Goal: Task Accomplishment & Management: Use online tool/utility

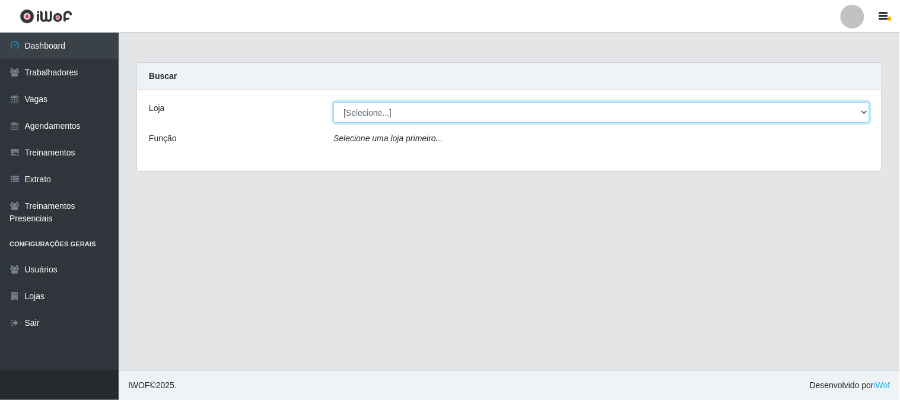
click at [353, 116] on select "[Selecione...] Sapore D'[GEOGRAPHIC_DATA]" at bounding box center [601, 112] width 536 height 21
select select "266"
click at [333, 102] on select "[Selecione...] Sapore D'[GEOGRAPHIC_DATA]" at bounding box center [601, 112] width 536 height 21
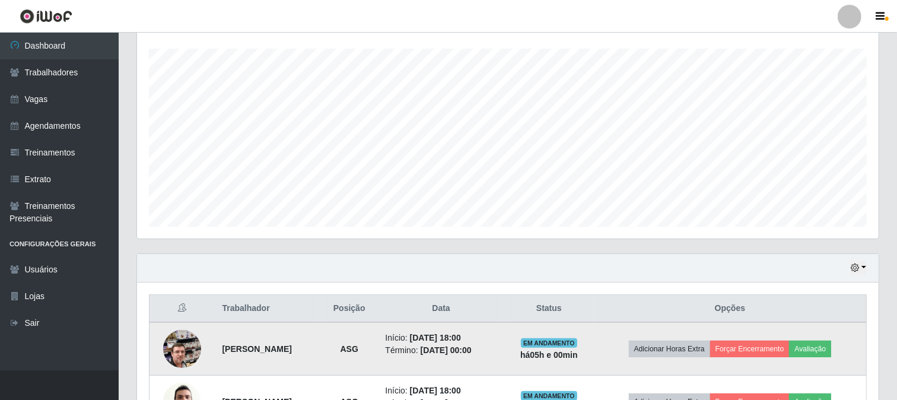
scroll to position [282, 0]
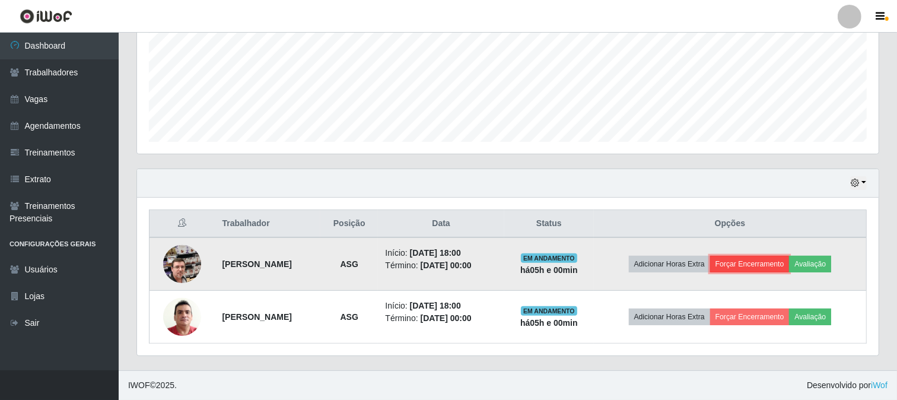
click at [744, 263] on button "Forçar Encerramento" at bounding box center [750, 264] width 80 height 17
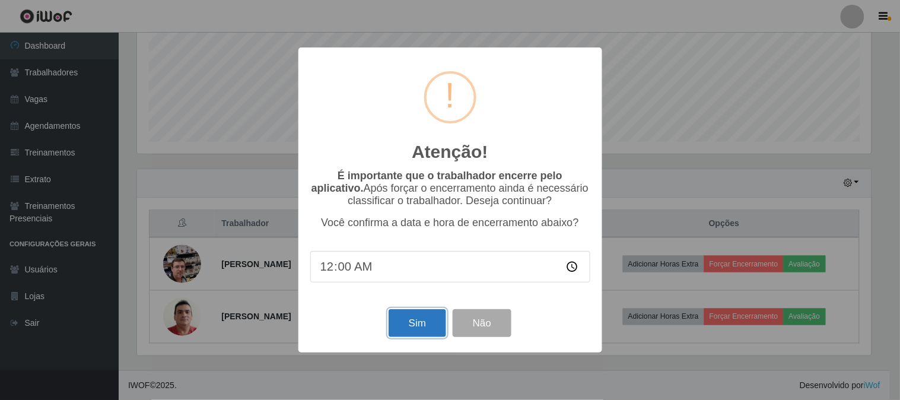
click at [422, 322] on button "Sim" at bounding box center [418, 323] width 58 height 28
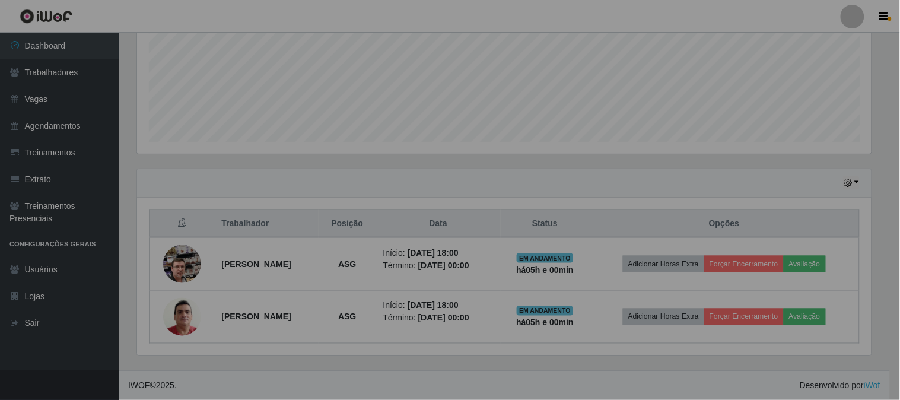
scroll to position [246, 742]
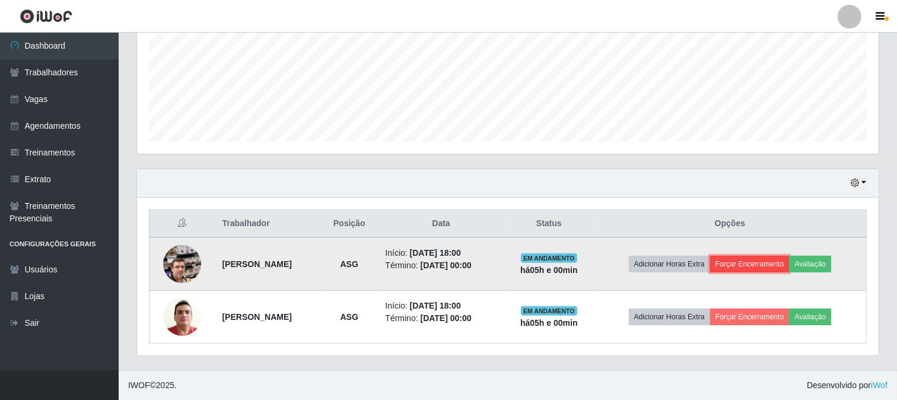
click at [756, 263] on button "Forçar Encerramento" at bounding box center [750, 264] width 80 height 17
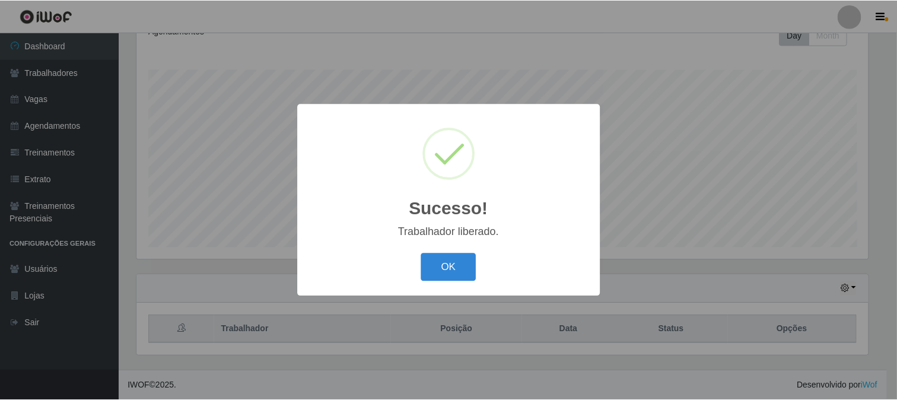
scroll to position [176, 0]
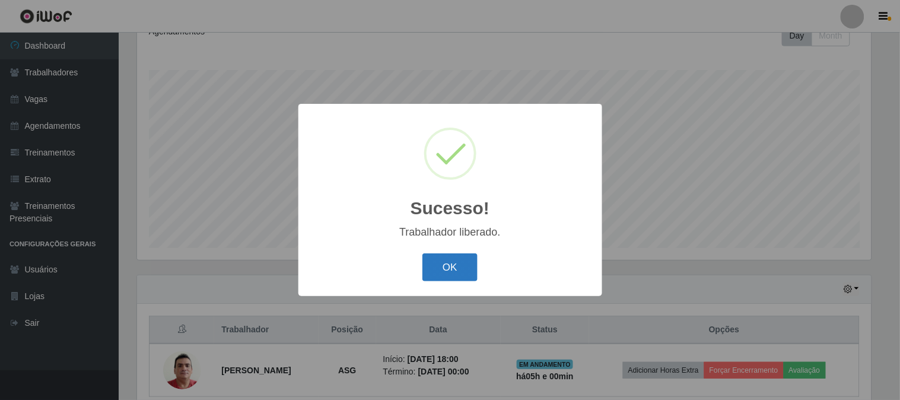
click at [459, 268] on button "OK" at bounding box center [449, 267] width 55 height 28
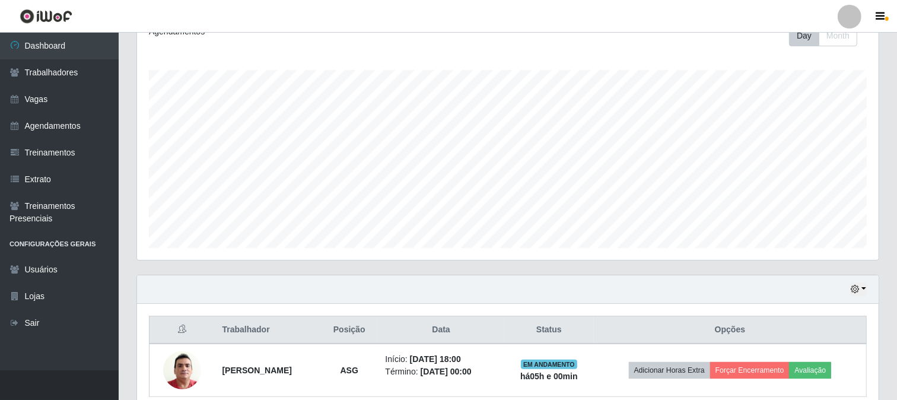
scroll to position [229, 0]
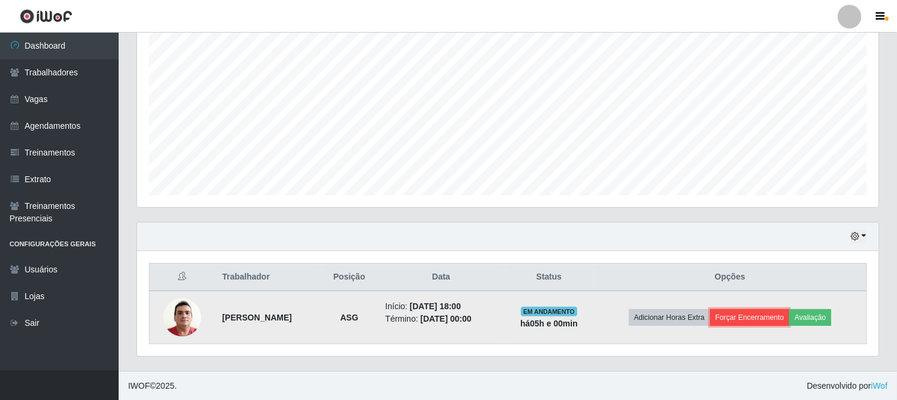
click at [764, 313] on button "Forçar Encerramento" at bounding box center [750, 317] width 80 height 17
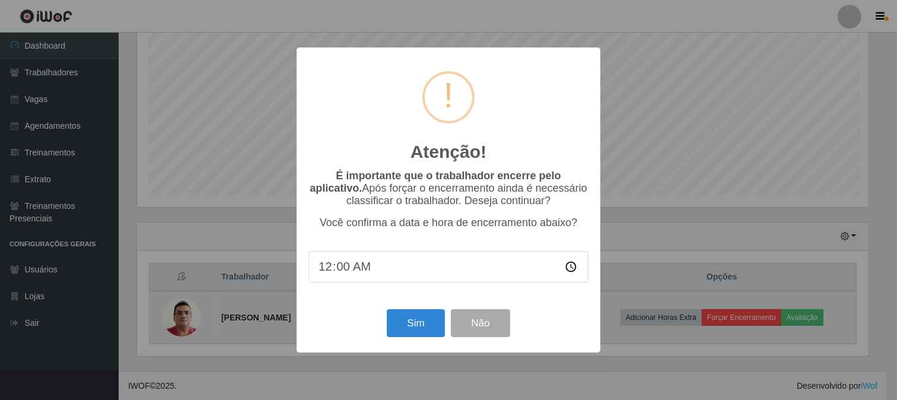
scroll to position [246, 734]
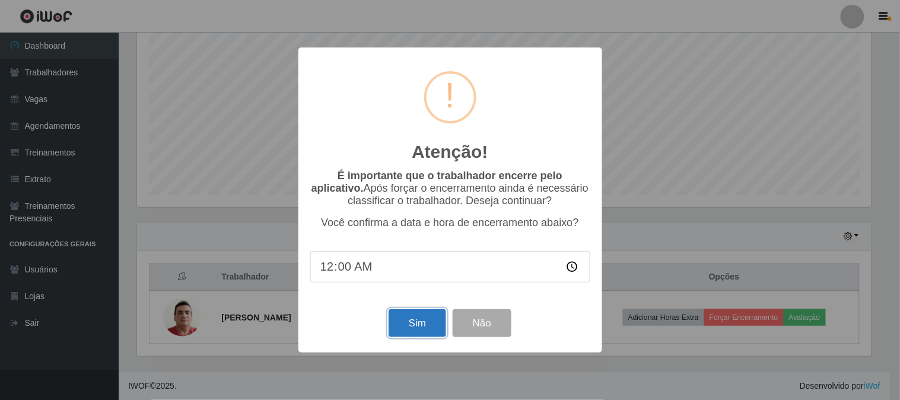
click at [405, 325] on button "Sim" at bounding box center [418, 323] width 58 height 28
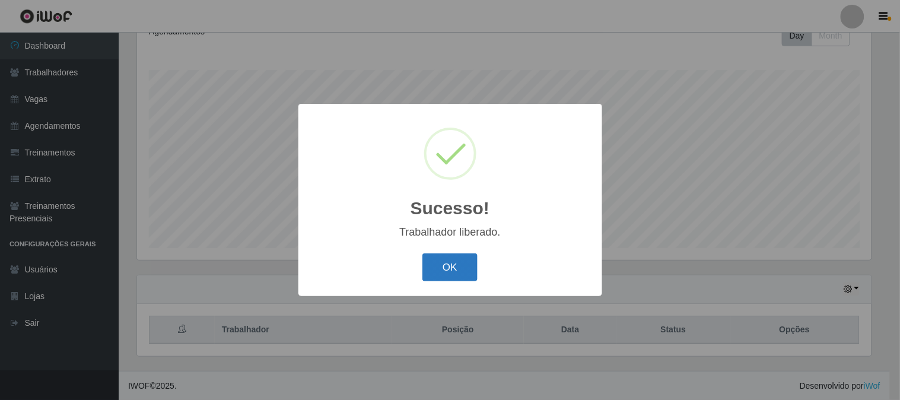
click at [446, 264] on button "OK" at bounding box center [449, 267] width 55 height 28
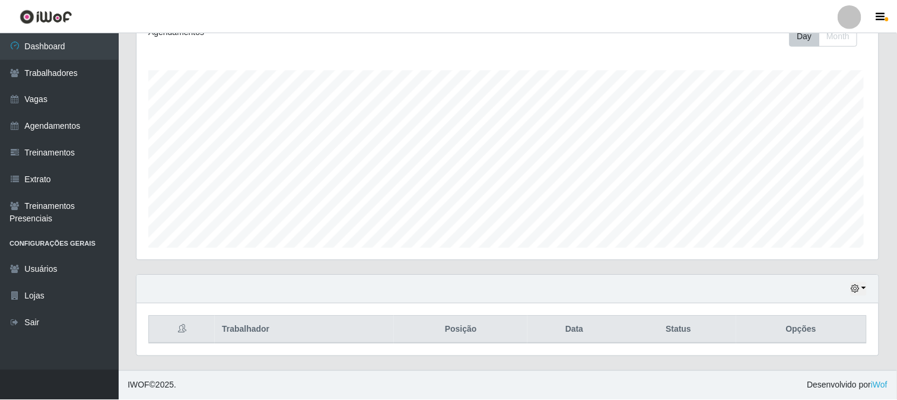
scroll to position [246, 742]
